Goal: Use online tool/utility: Use online tool/utility

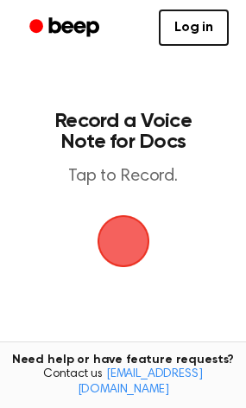
click at [112, 230] on span "button" at bounding box center [123, 241] width 48 height 48
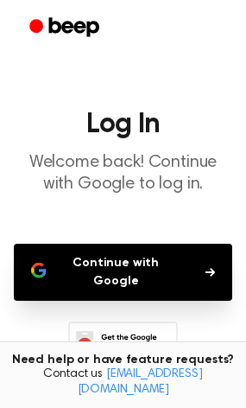
click at [159, 266] on button "Continue with Google" at bounding box center [123, 272] width 219 height 57
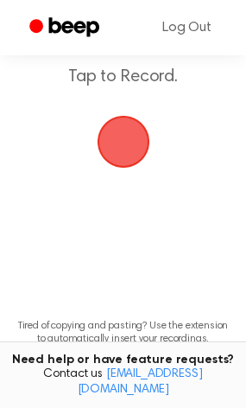
scroll to position [98, 0]
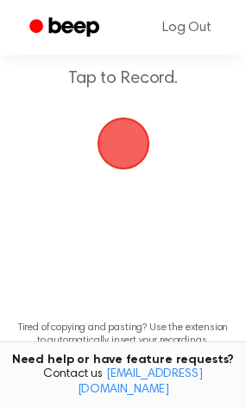
click at [137, 148] on span "button" at bounding box center [123, 144] width 53 height 53
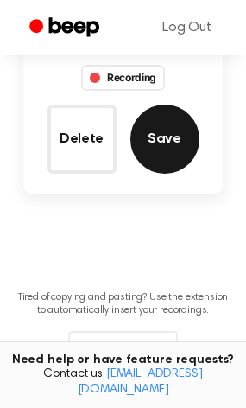
click at [173, 155] on button "Save" at bounding box center [165, 139] width 69 height 69
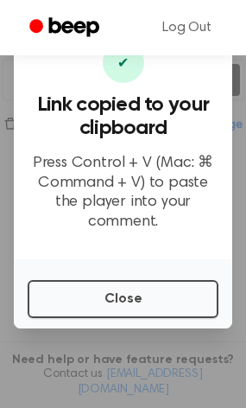
scroll to position [296, 0]
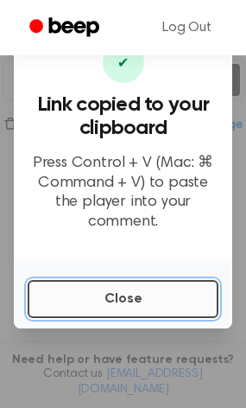
click at [137, 286] on button "Close" at bounding box center [123, 299] width 191 height 38
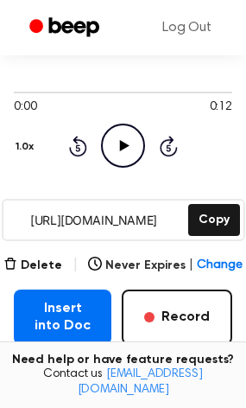
scroll to position [136, 0]
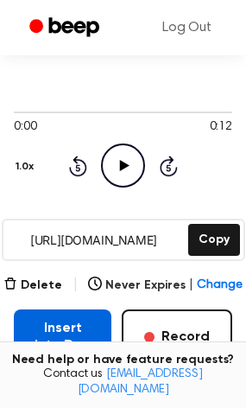
click at [58, 337] on button "Insert into Doc" at bounding box center [63, 336] width 98 height 55
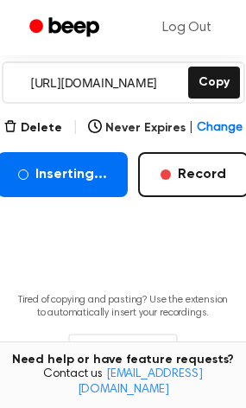
scroll to position [297, 0]
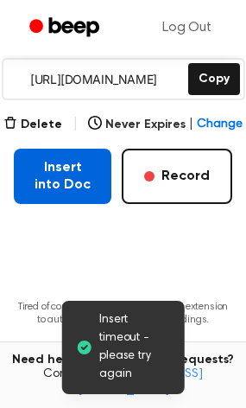
click at [68, 184] on button "Insert into Doc" at bounding box center [63, 176] width 98 height 55
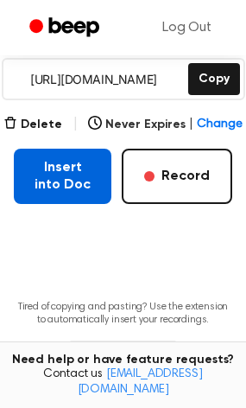
click at [102, 172] on button "Insert into Doc" at bounding box center [63, 176] width 98 height 55
